Goal: Transaction & Acquisition: Purchase product/service

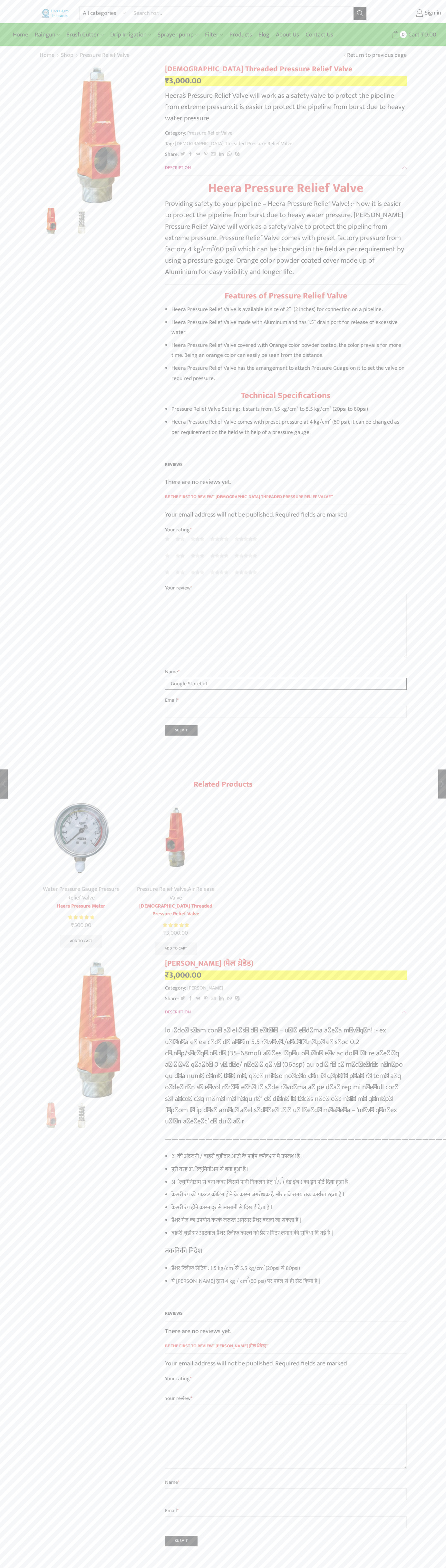
type input "Google Storebot"
click at [396, 35] on icon at bounding box center [396, 35] width 8 height 8
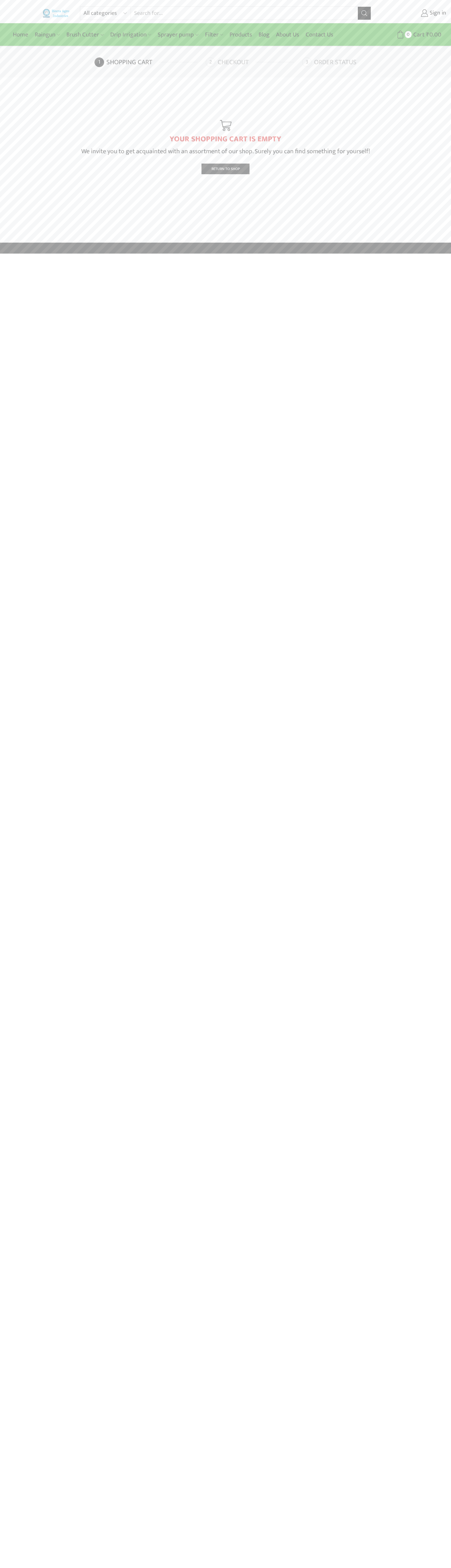
click at [253, 62] on link "Checkout" at bounding box center [253, 62] width 95 height 9
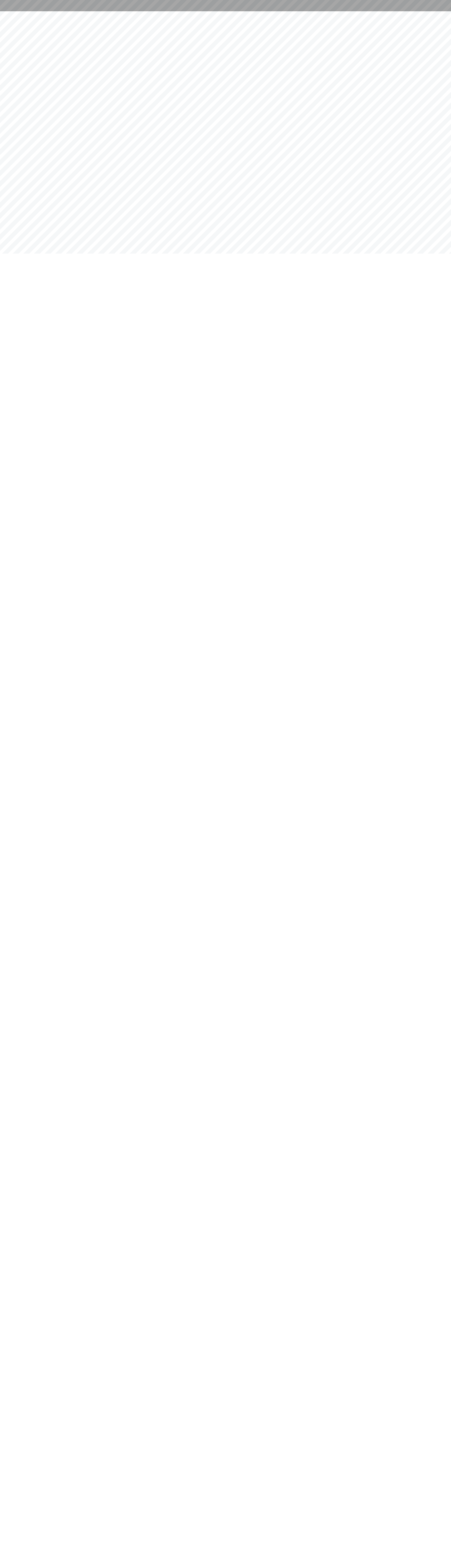
click at [29, 2] on div at bounding box center [226, 6] width 451 height 11
click at [434, 11] on html at bounding box center [226, 6] width 451 height 11
click at [259, 11] on html at bounding box center [226, 6] width 451 height 11
click at [19, 11] on html at bounding box center [226, 6] width 451 height 11
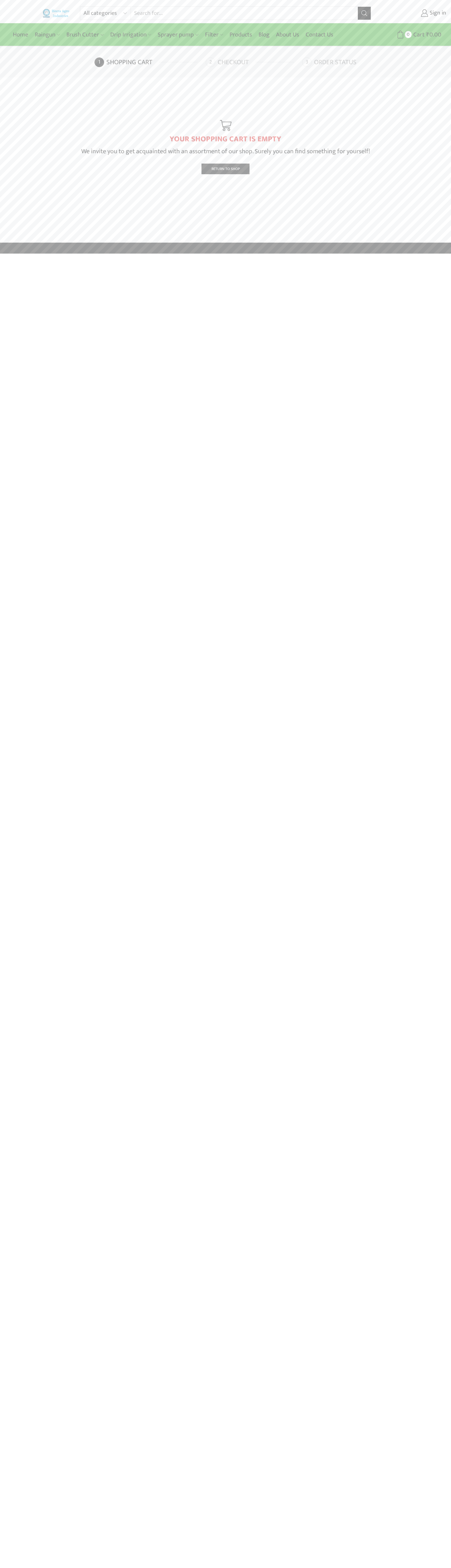
click at [253, 62] on link "Checkout" at bounding box center [253, 62] width 95 height 9
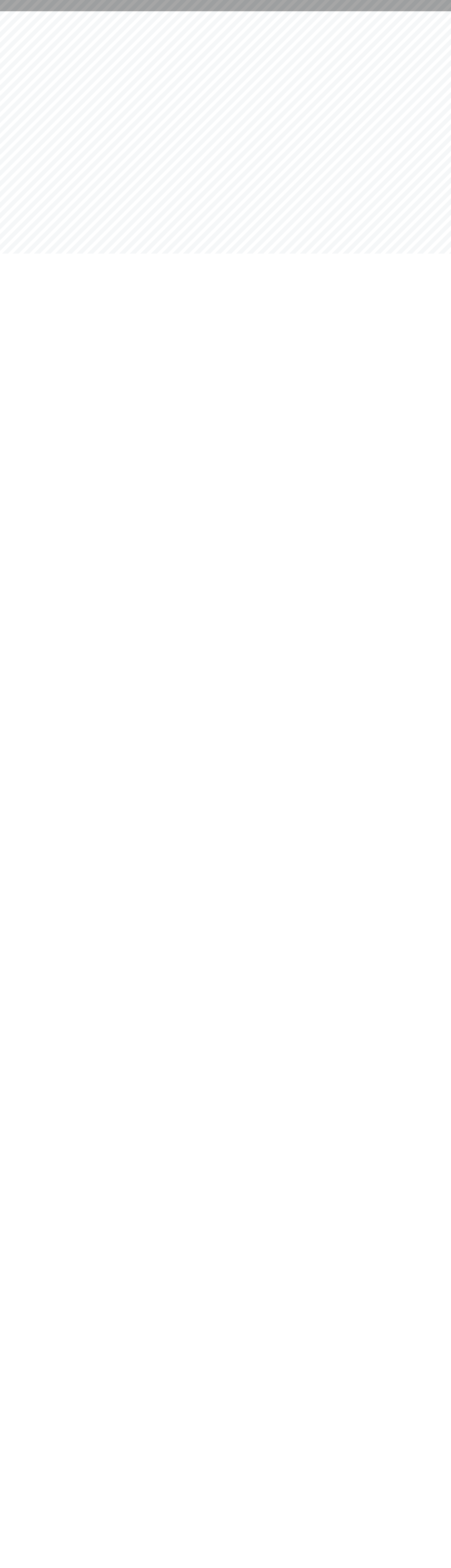
click at [55, 11] on html at bounding box center [226, 6] width 451 height 11
click at [438, 11] on html at bounding box center [226, 6] width 451 height 11
click at [144, 11] on html at bounding box center [226, 6] width 451 height 11
click at [20, 11] on html at bounding box center [226, 6] width 451 height 11
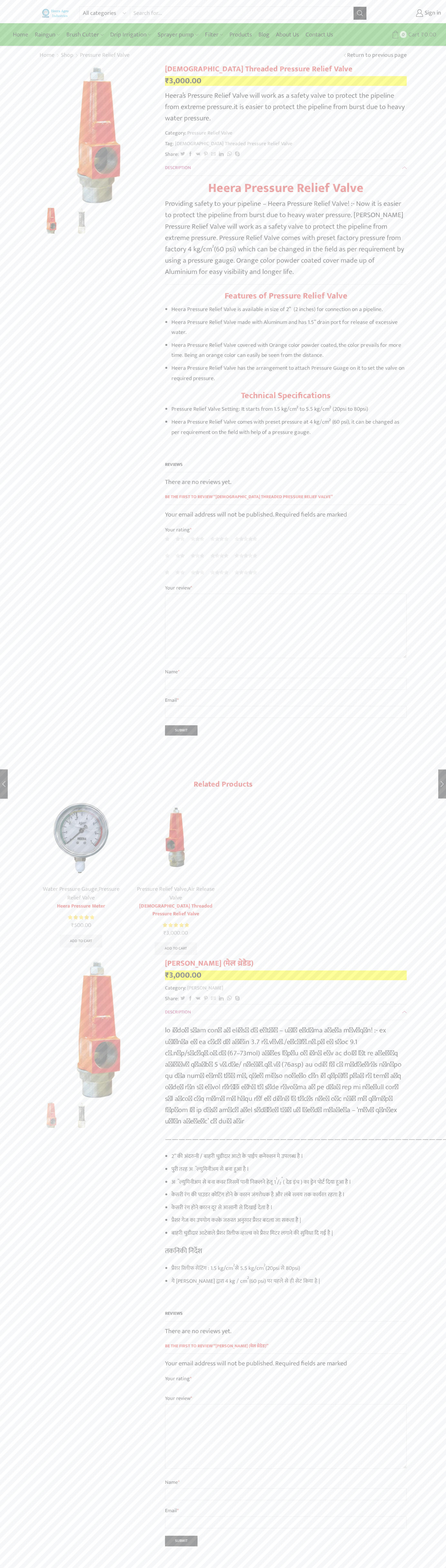
click at [396, 35] on icon at bounding box center [396, 35] width 8 height 8
